Goal: Task Accomplishment & Management: Manage account settings

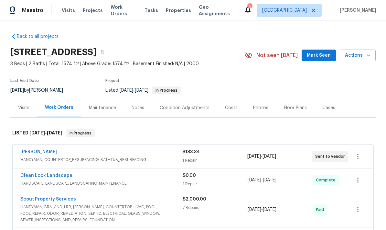
scroll to position [27, 0]
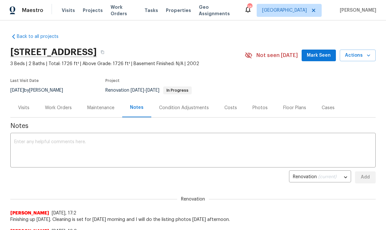
click at [64, 108] on div "Work Orders" at bounding box center [58, 107] width 27 height 6
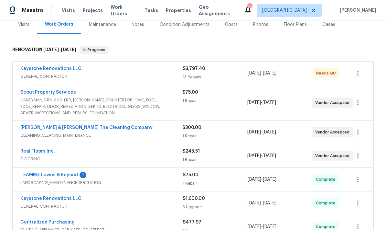
scroll to position [84, 0]
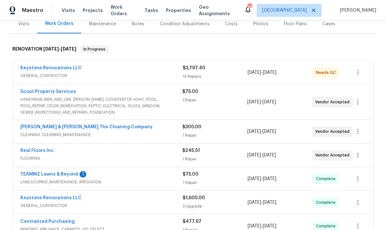
click at [209, 79] on div "13 Repairs" at bounding box center [215, 76] width 65 height 6
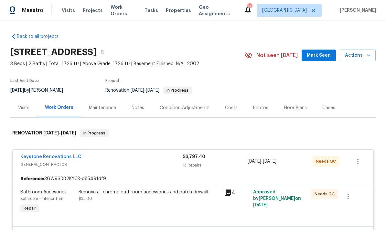
scroll to position [0, 0]
click at [215, 165] on div "13 Repairs" at bounding box center [215, 165] width 65 height 6
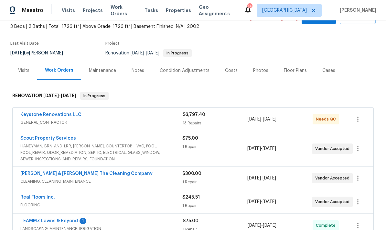
scroll to position [43, 0]
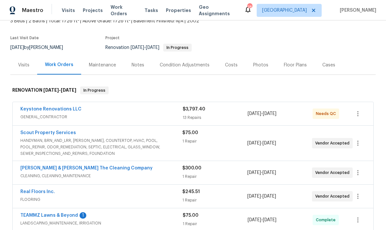
click at [234, 119] on div "13 Repairs" at bounding box center [215, 117] width 65 height 6
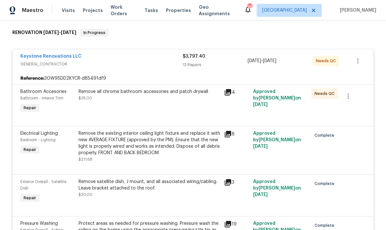
scroll to position [101, 0]
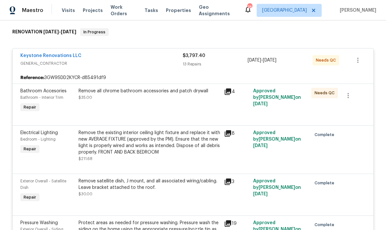
click at [313, 107] on div "Needs QC" at bounding box center [324, 101] width 29 height 30
click at [200, 103] on div "Remove all chrome bathroom accessories and patch drywall $35.00" at bounding box center [150, 101] width 146 height 30
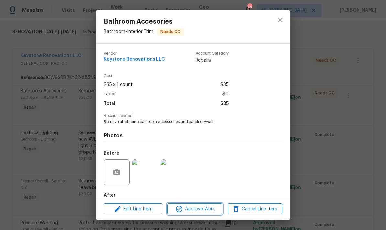
click at [202, 210] on span "Approve Work" at bounding box center [194, 209] width 51 height 8
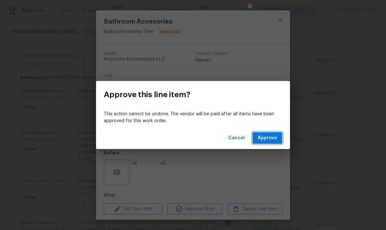
click at [274, 140] on span "Approve" at bounding box center [267, 138] width 19 height 8
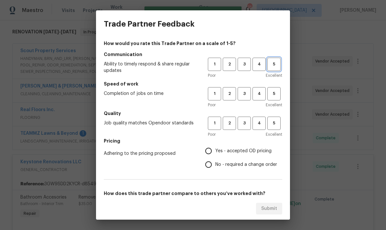
click at [274, 68] on span "5" at bounding box center [274, 63] width 12 height 7
click at [274, 94] on span "5" at bounding box center [274, 93] width 12 height 7
click at [276, 126] on span "5" at bounding box center [274, 122] width 12 height 7
click at [208, 152] on input "Yes - accepted OD pricing" at bounding box center [209, 151] width 14 height 14
radio input "true"
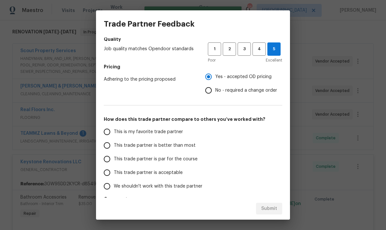
scroll to position [75, 0]
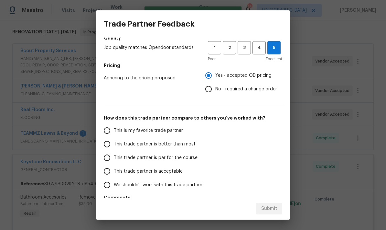
click at [110, 150] on input "This trade partner is better than most" at bounding box center [107, 144] width 14 height 14
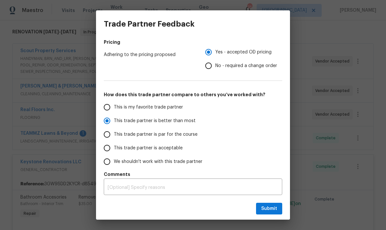
scroll to position [99, 0]
click at [269, 209] on span "Submit" at bounding box center [269, 208] width 16 height 8
radio input "true"
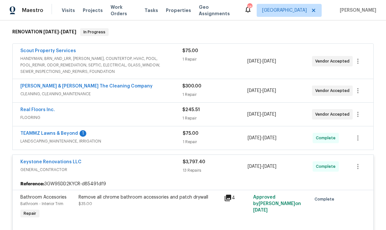
click at [221, 116] on div "1 Repair" at bounding box center [214, 118] width 65 height 6
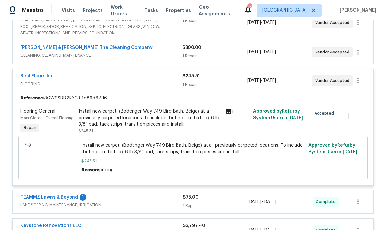
scroll to position [157, 0]
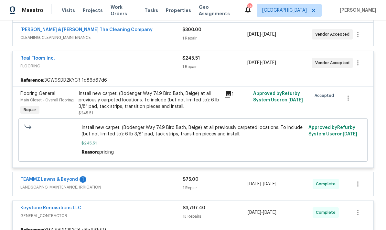
click at [195, 95] on div "Install new carpet. (Bodenger Way 749 Bird Bath, Beige) at all previously carpe…" at bounding box center [150, 99] width 142 height 19
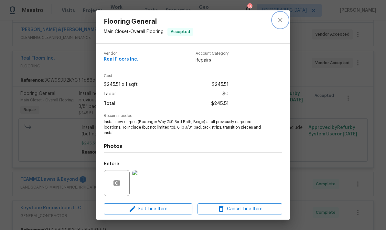
click at [282, 21] on icon "close" at bounding box center [281, 20] width 8 height 8
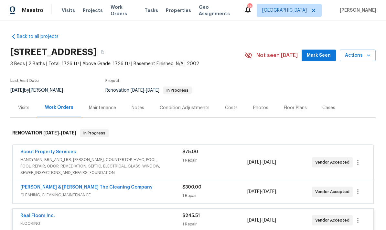
scroll to position [0, 0]
click at [365, 55] on span "Actions" at bounding box center [358, 55] width 26 height 8
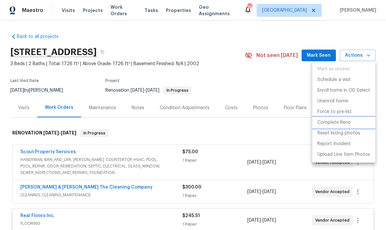
click at [342, 121] on p "Complete Reno" at bounding box center [334, 122] width 33 height 7
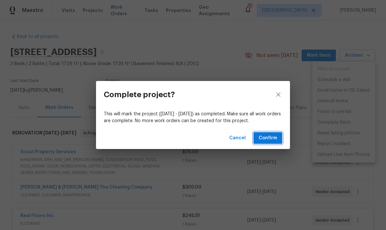
click at [272, 136] on span "Confirm" at bounding box center [268, 138] width 18 height 8
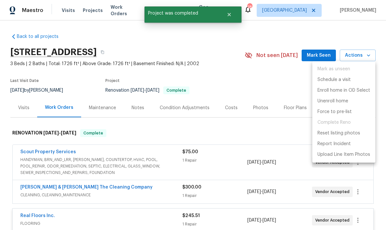
click at [279, 90] on div at bounding box center [193, 115] width 386 height 230
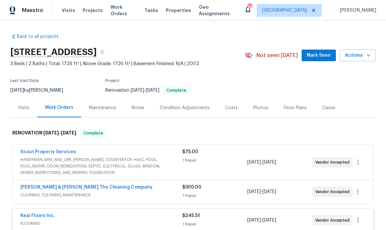
click at [251, 11] on icon at bounding box center [247, 9] width 5 height 6
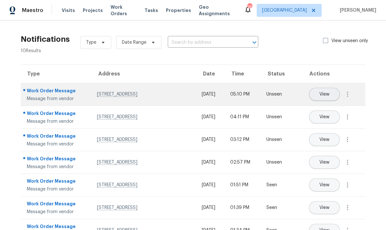
click at [330, 92] on span "View" at bounding box center [325, 94] width 10 height 5
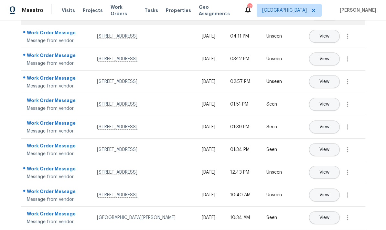
scroll to position [81, 0]
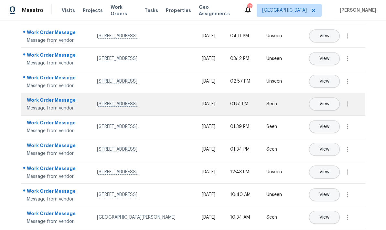
click at [174, 107] on div "2444 Shelby Creek Rd W, Jacksonville, FL 32221" at bounding box center [144, 104] width 95 height 6
click at [330, 106] on span "View" at bounding box center [325, 104] width 10 height 5
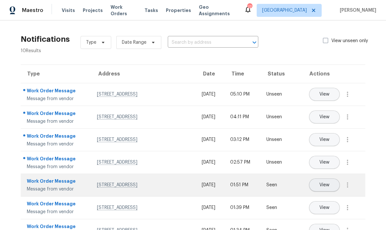
scroll to position [0, 0]
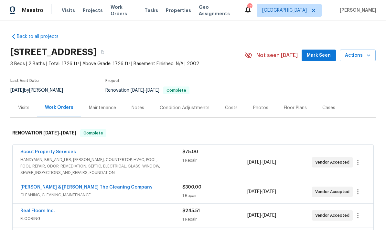
click at [324, 57] on span "Mark Seen" at bounding box center [319, 55] width 24 height 8
